Goal: Task Accomplishment & Management: Complete application form

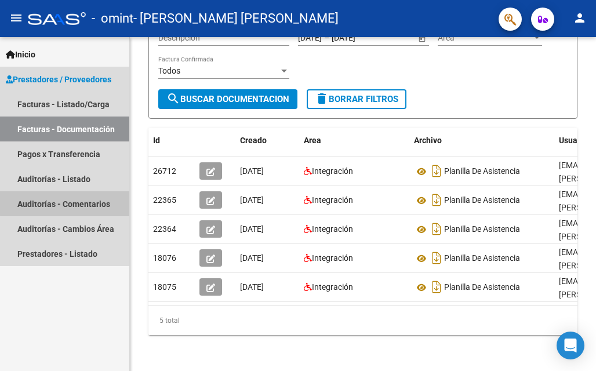
click at [66, 201] on link "Auditorías - Comentarios" at bounding box center [64, 203] width 129 height 25
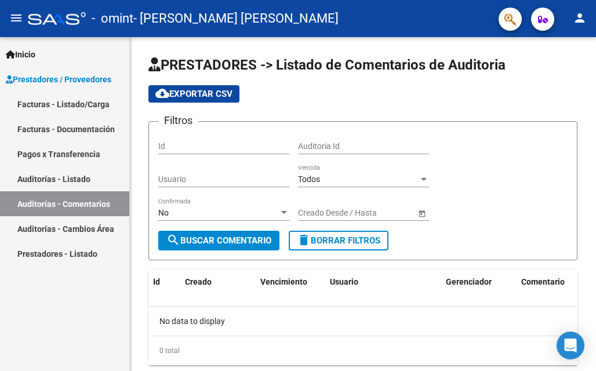
click at [53, 78] on span "Prestadores / Proveedores" at bounding box center [59, 79] width 106 height 13
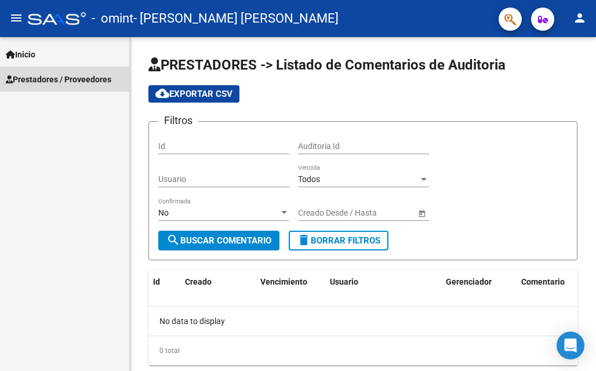
click at [53, 78] on span "Prestadores / Proveedores" at bounding box center [59, 79] width 106 height 13
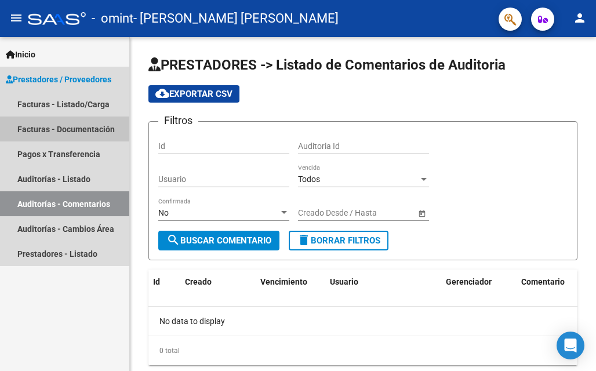
click at [74, 123] on link "Facturas - Documentación" at bounding box center [64, 129] width 129 height 25
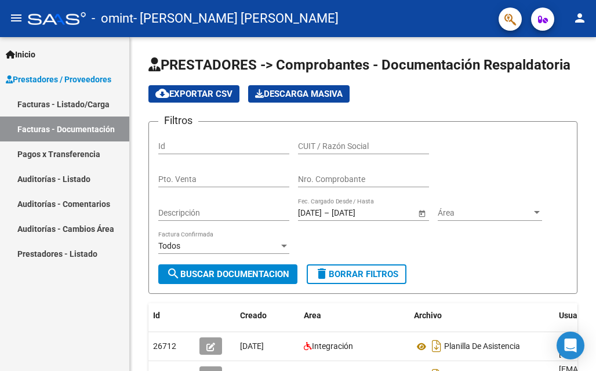
click at [87, 150] on link "Pagos x Transferencia" at bounding box center [64, 154] width 129 height 25
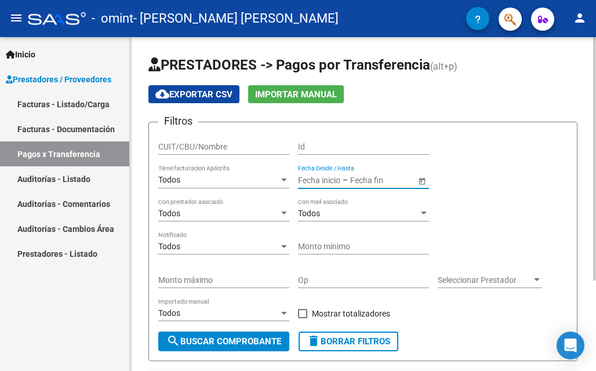
click at [365, 176] on input "text" at bounding box center [378, 180] width 57 height 10
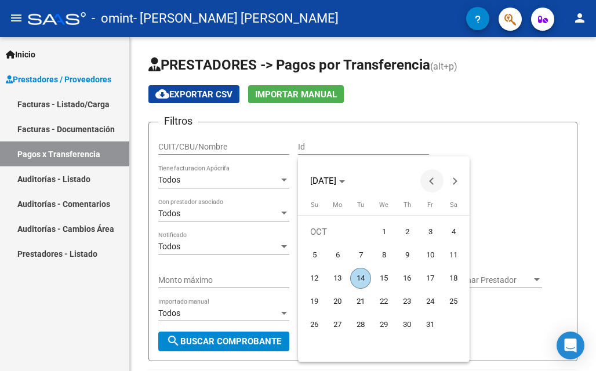
click at [431, 180] on button "Previous month" at bounding box center [432, 180] width 23 height 23
click at [510, 180] on div at bounding box center [298, 185] width 596 height 371
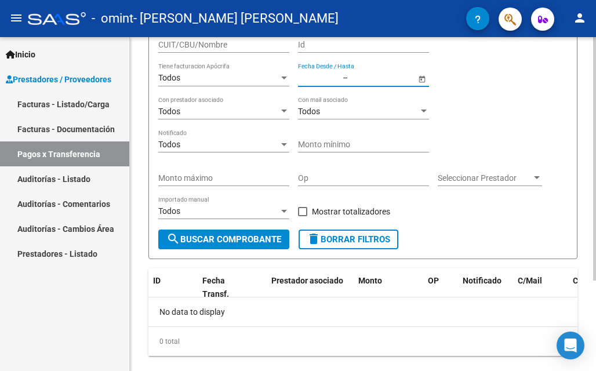
scroll to position [124, 0]
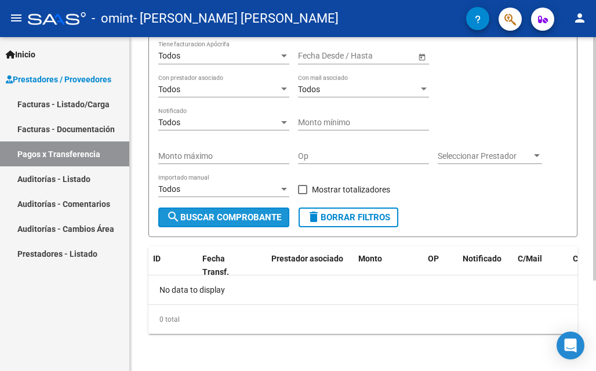
click at [269, 216] on span "search Buscar Comprobante" at bounding box center [223, 217] width 115 height 10
click at [423, 57] on span "Open calendar" at bounding box center [422, 56] width 28 height 28
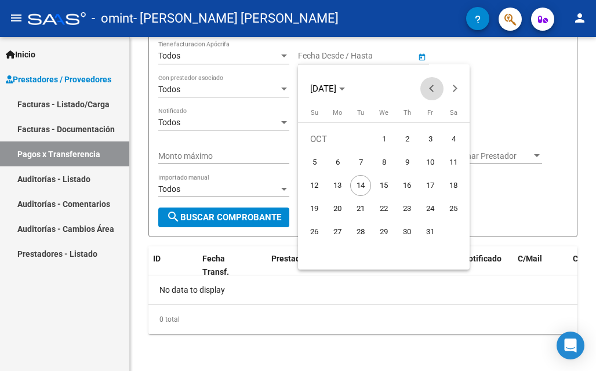
click at [432, 89] on button "Previous month" at bounding box center [432, 88] width 23 height 23
click at [432, 141] on span "1" at bounding box center [430, 139] width 21 height 21
type input "01/08/2025"
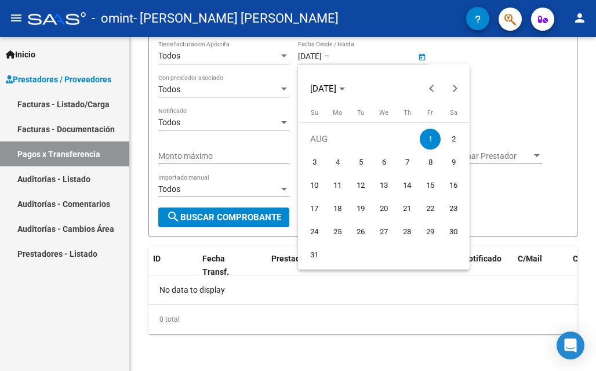
click at [499, 105] on div at bounding box center [298, 185] width 596 height 371
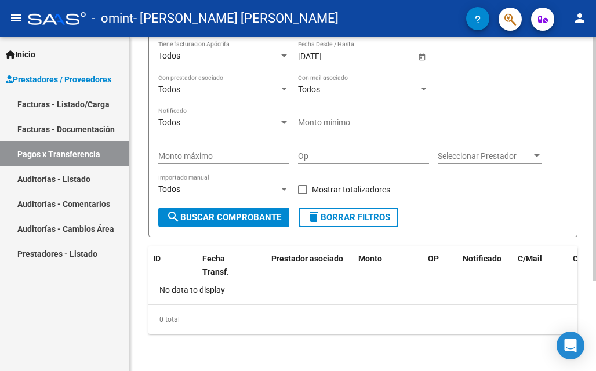
click at [273, 212] on span "search Buscar Comprobante" at bounding box center [223, 217] width 115 height 10
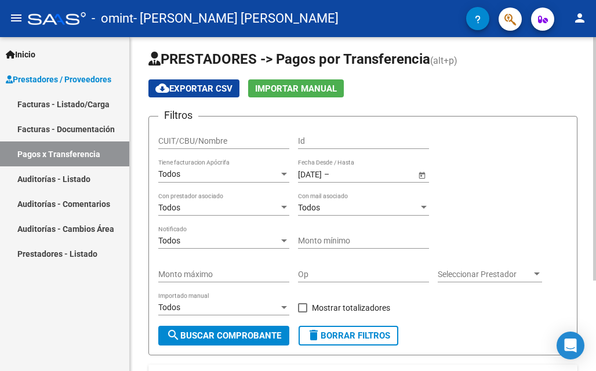
scroll to position [0, 0]
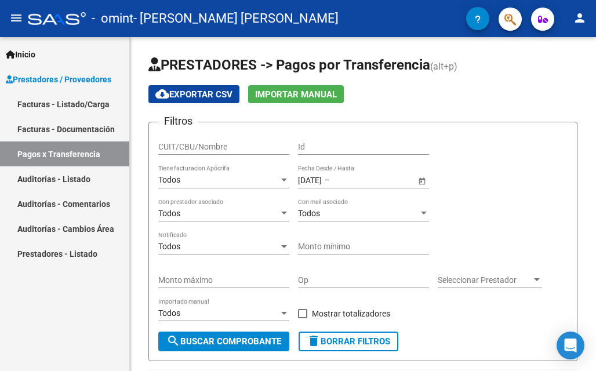
click at [70, 200] on link "Auditorías - Comentarios" at bounding box center [64, 203] width 129 height 25
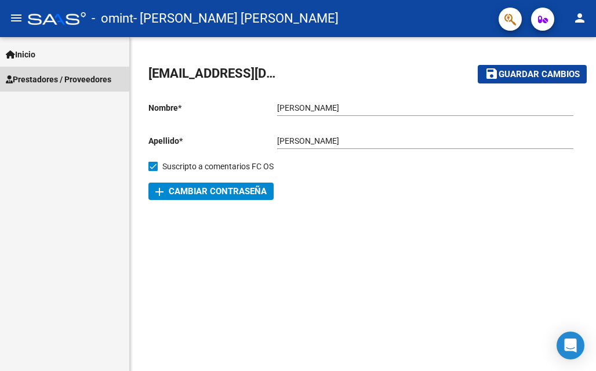
click at [56, 74] on span "Prestadores / Proveedores" at bounding box center [59, 79] width 106 height 13
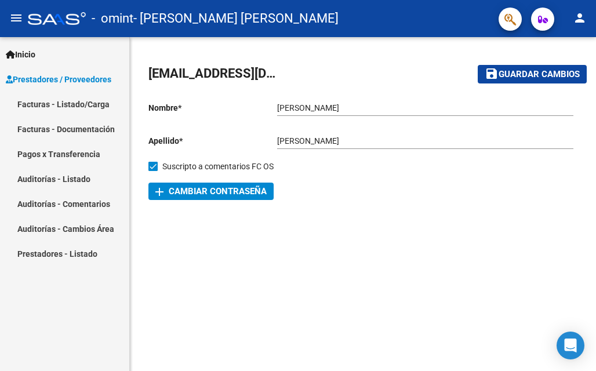
click at [45, 204] on link "Auditorías - Comentarios" at bounding box center [64, 203] width 129 height 25
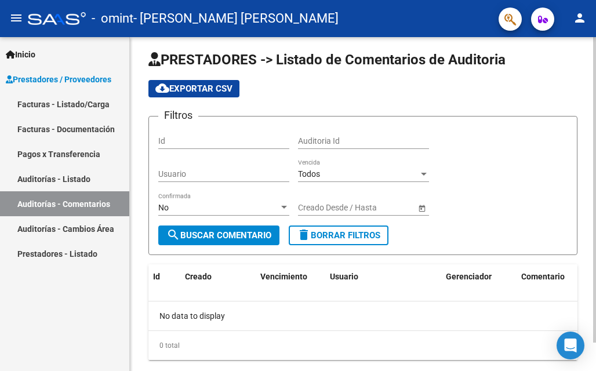
scroll to position [31, 0]
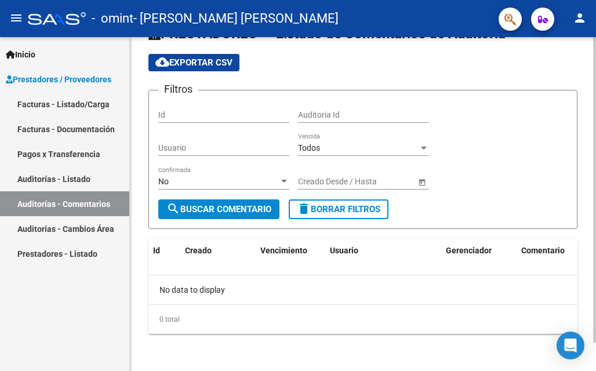
click at [539, 252] on span "Comentario" at bounding box center [543, 250] width 44 height 9
click at [578, 338] on div "Open Intercom Messenger" at bounding box center [571, 346] width 31 height 31
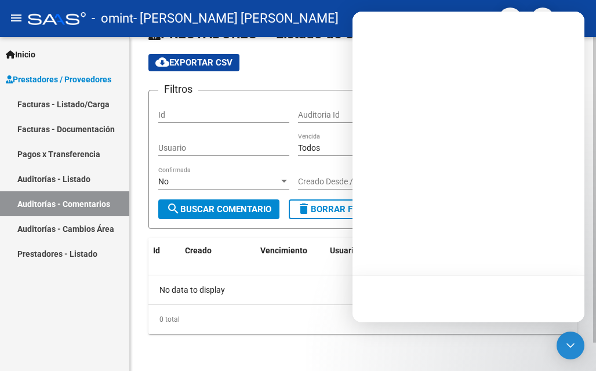
click at [301, 332] on div "0 total" at bounding box center [362, 319] width 429 height 29
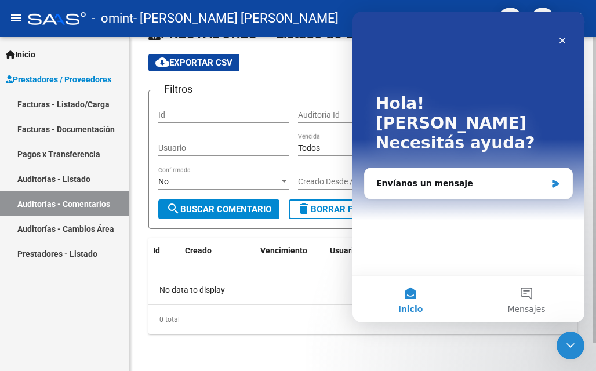
scroll to position [0, 0]
click at [443, 178] on div "Envíanos un mensaje" at bounding box center [461, 184] width 170 height 12
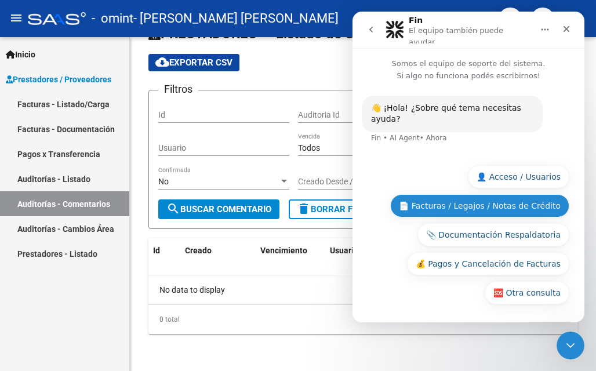
click at [443, 207] on button "📄 Facturas / Legajos / Notas de Crédito" at bounding box center [479, 205] width 179 height 23
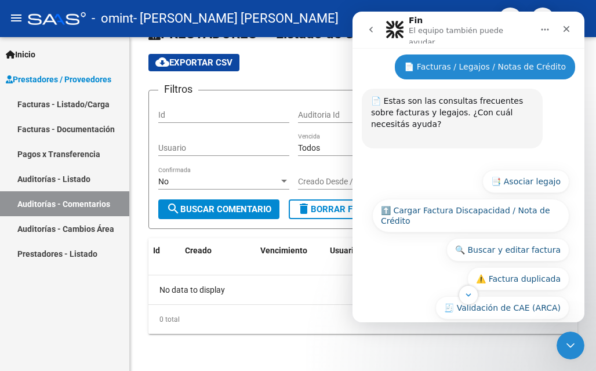
scroll to position [29, 0]
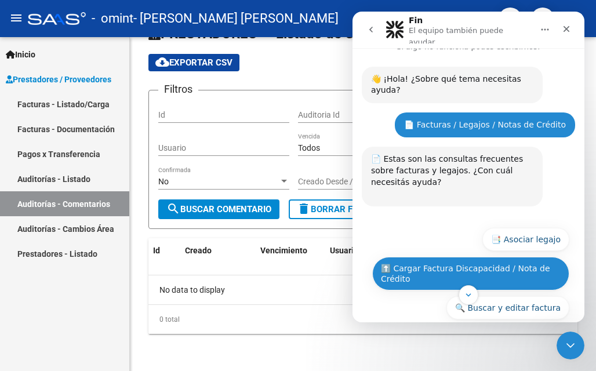
click at [395, 257] on button "⬆️ Cargar Factura Discapacidad / Nota de Crédito" at bounding box center [470, 274] width 197 height 34
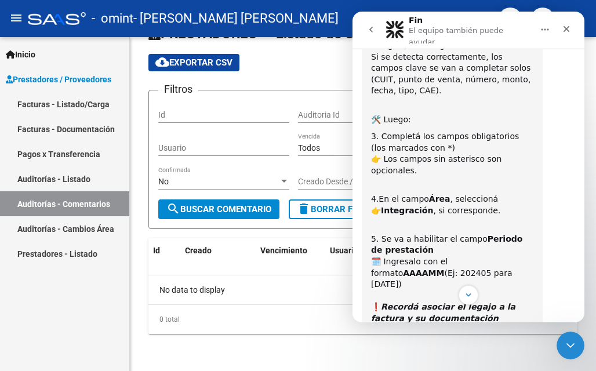
scroll to position [624, 0]
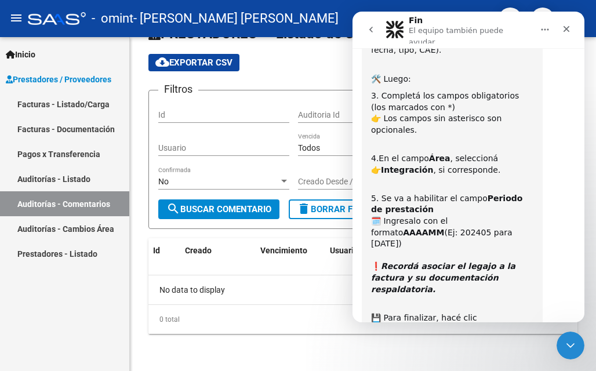
click at [547, 364] on button "⏭️ Continuar" at bounding box center [535, 375] width 70 height 23
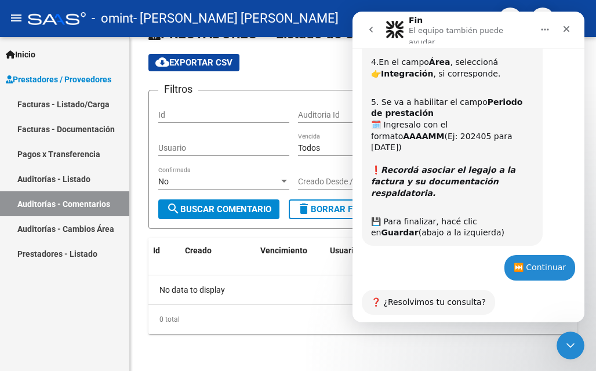
scroll to position [721, 0]
click at [496, 365] on button "🔙 Volver al menú principal" at bounding box center [505, 376] width 128 height 23
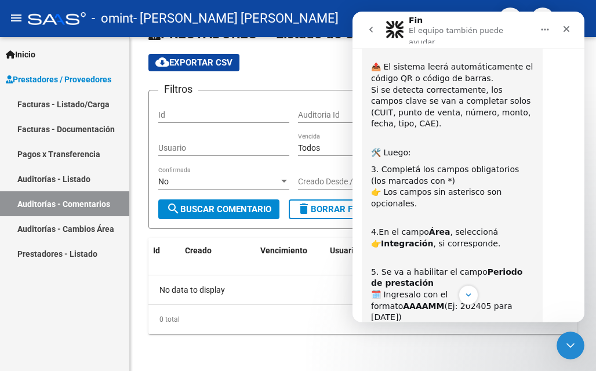
scroll to position [608, 0]
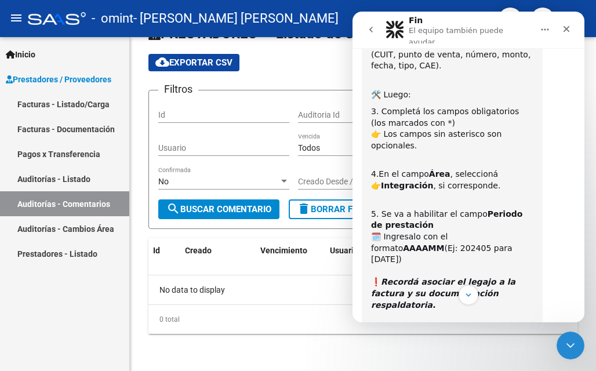
click at [464, 277] on icon "Recordá asociar el legajo a la factura y su documentación respaldatoria." at bounding box center [443, 293] width 144 height 32
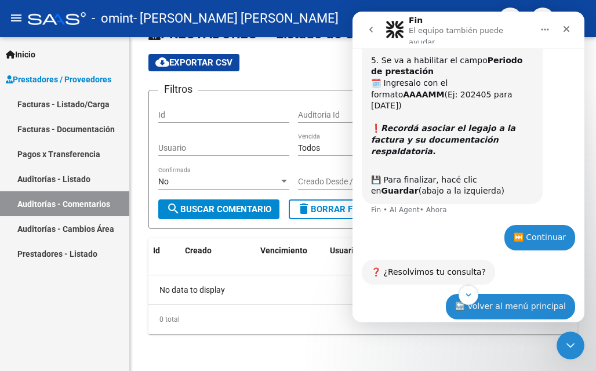
scroll to position [783, 0]
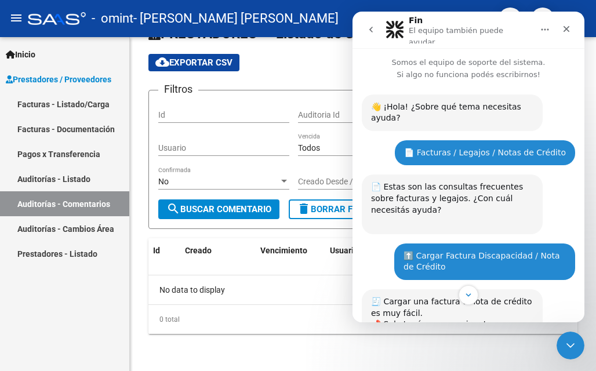
scroll to position [0, 0]
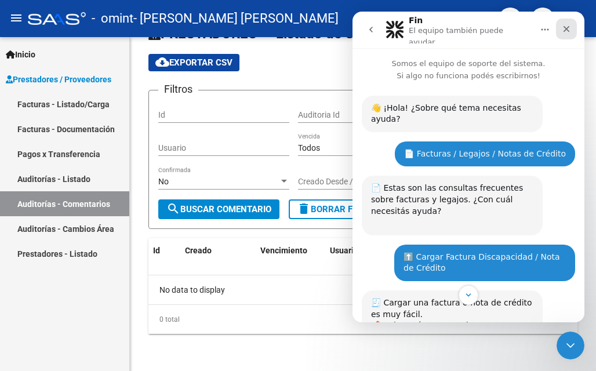
click at [563, 25] on icon "Cerrar" at bounding box center [566, 28] width 9 height 9
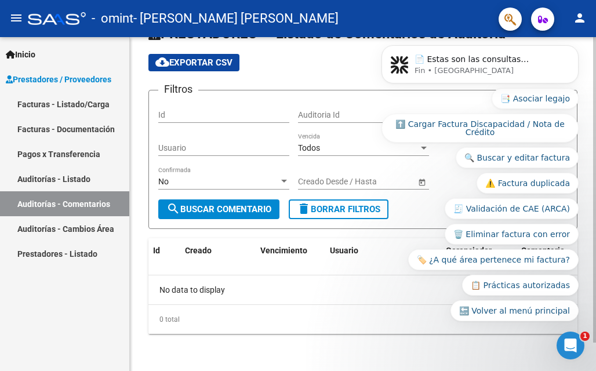
scroll to position [1107, 0]
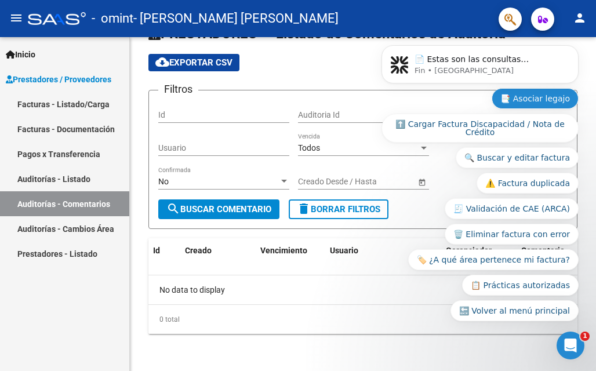
click at [524, 95] on button "📑 Asociar legajo" at bounding box center [535, 98] width 87 height 21
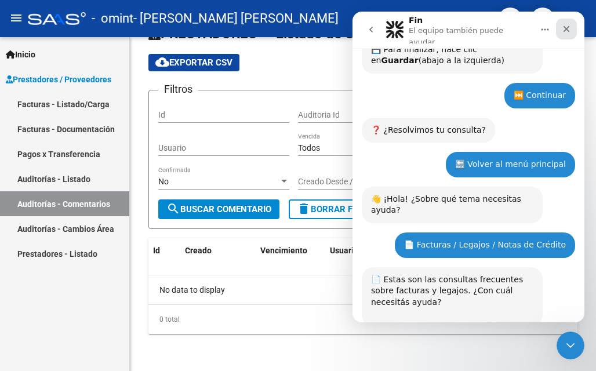
click at [566, 21] on div "Cerrar" at bounding box center [566, 29] width 21 height 21
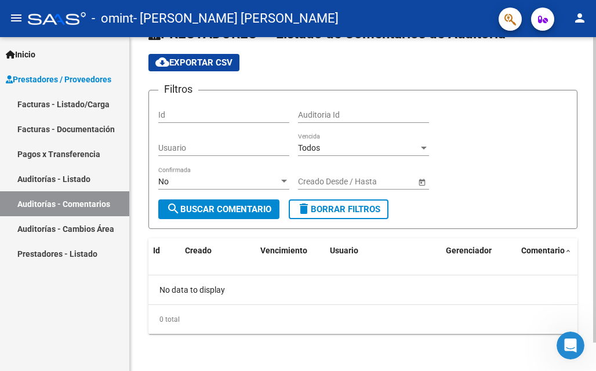
scroll to position [1300, 0]
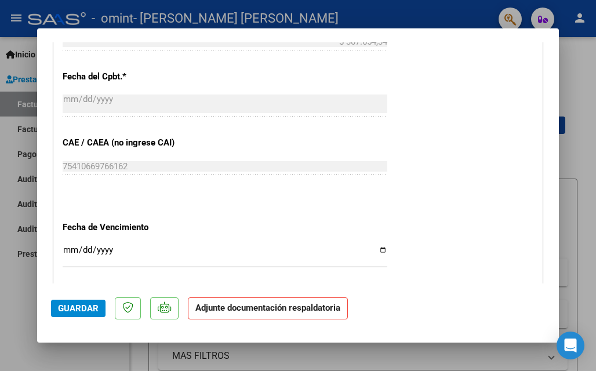
scroll to position [638, 0]
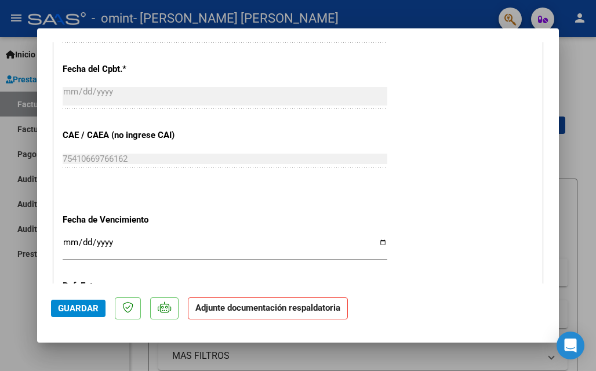
click at [88, 306] on span "Guardar" at bounding box center [78, 308] width 41 height 10
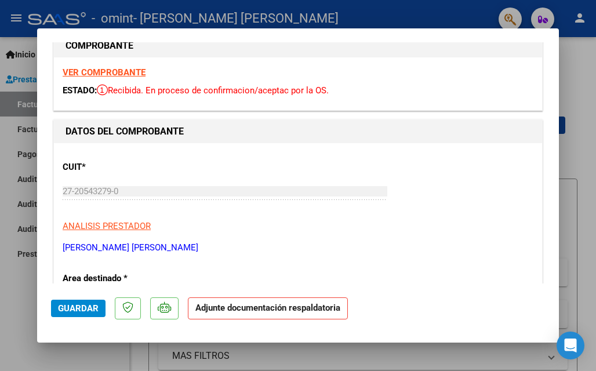
scroll to position [0, 0]
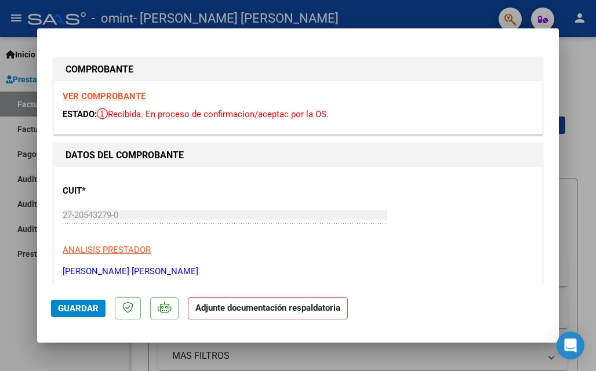
click at [121, 95] on strong "VER COMPROBANTE" at bounding box center [104, 96] width 83 height 10
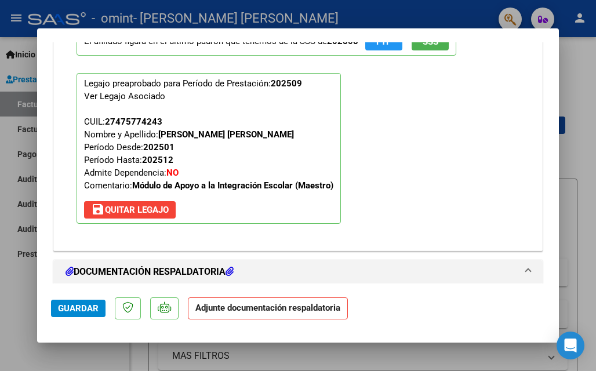
scroll to position [1334, 0]
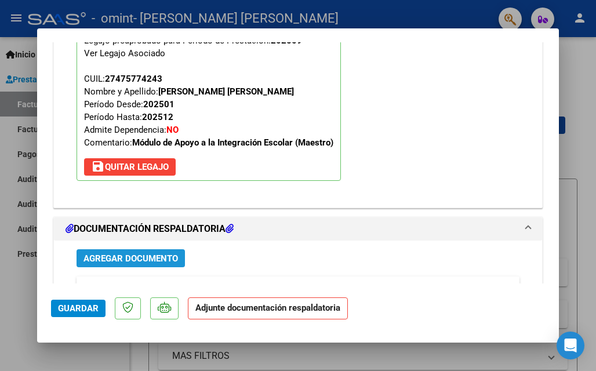
click at [169, 252] on button "Agregar Documento" at bounding box center [131, 258] width 108 height 18
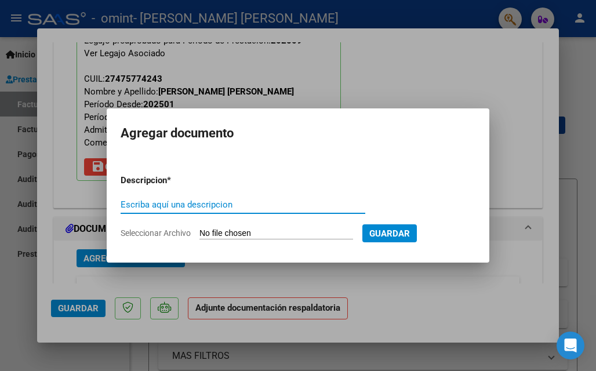
click at [190, 205] on input "Escriba aquí una descripcion" at bounding box center [243, 205] width 245 height 10
click at [220, 235] on input "Seleccionar Archivo" at bounding box center [277, 234] width 154 height 11
type input "C:\fakepath\Documento escaneado 89 (1).pdf"
click at [184, 204] on input "Escriba aquí una descripcion" at bounding box center [243, 205] width 245 height 10
type input "planilla de asistencia"
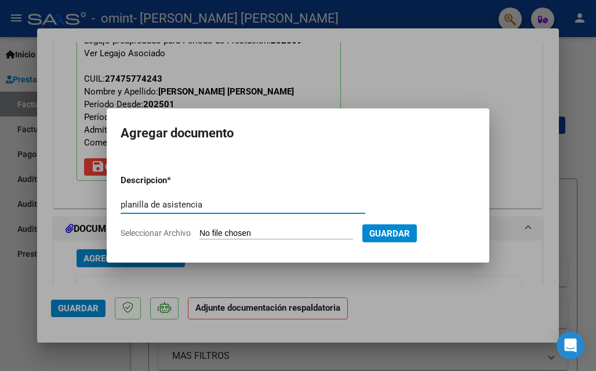
click at [229, 235] on input "Seleccionar Archivo" at bounding box center [277, 234] width 154 height 11
type input "C:\fakepath\Documento escaneado 89 (1).pdf"
click at [178, 233] on span "Seleccionar Archivo" at bounding box center [156, 233] width 70 height 9
click at [200, 233] on input "Seleccionar Archivo" at bounding box center [277, 234] width 154 height 11
type input "C:\fakepath\Documento escaneado 89 (1).pdf"
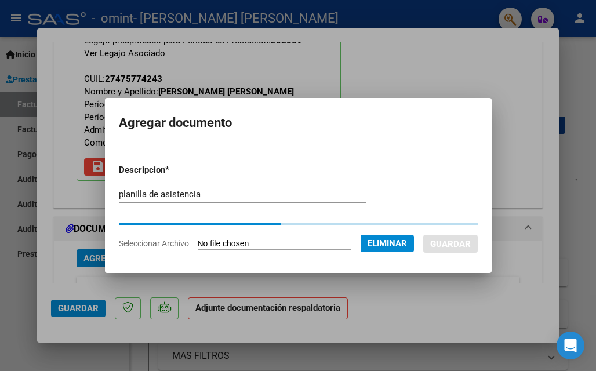
click at [498, 44] on div at bounding box center [298, 185] width 596 height 371
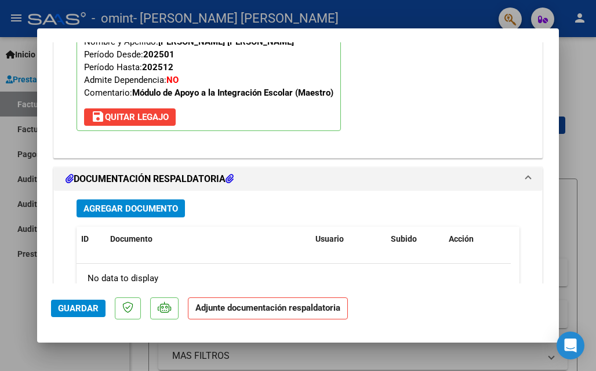
scroll to position [1450, 0]
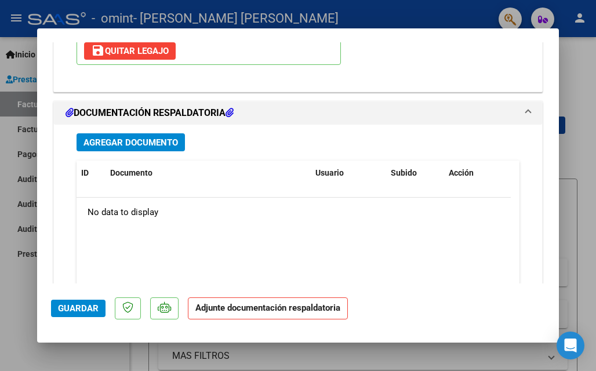
click at [157, 140] on span "Agregar Documento" at bounding box center [131, 142] width 95 height 10
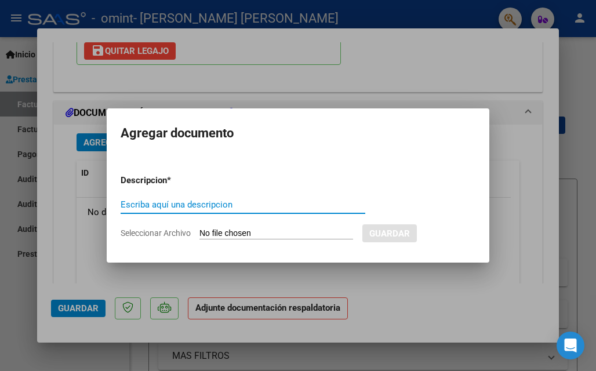
click at [161, 235] on span "Seleccionar Archivo" at bounding box center [156, 233] width 70 height 9
click at [200, 235] on input "Seleccionar Archivo" at bounding box center [277, 234] width 154 height 11
type input "C:\fakepath\Documento escaneado 89 (1).pdf"
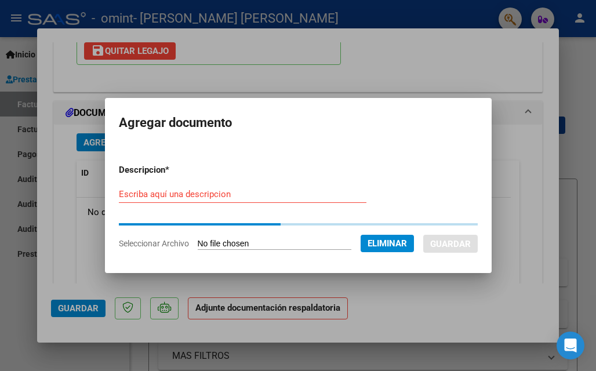
click at [196, 193] on input "Escriba aquí una descripcion" at bounding box center [243, 194] width 248 height 10
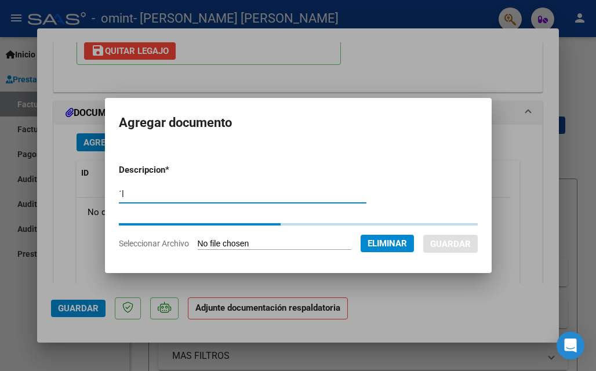
type input "´"
type input "Planilla de asistencia"
